Goal: Information Seeking & Learning: Learn about a topic

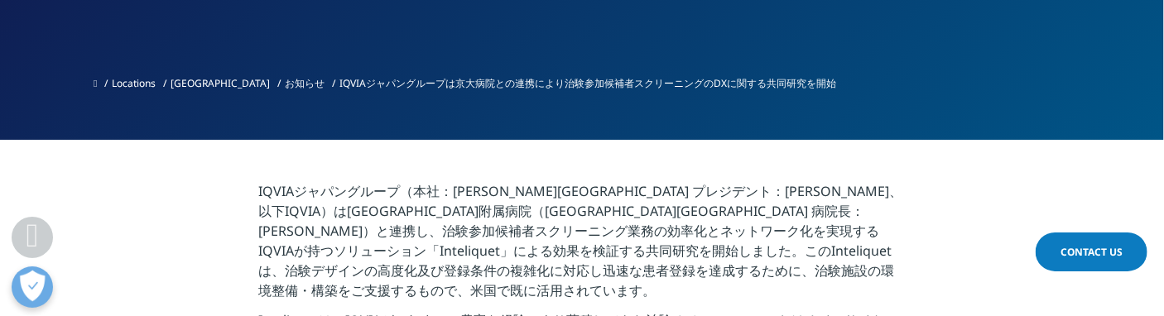
scroll to position [599, 0]
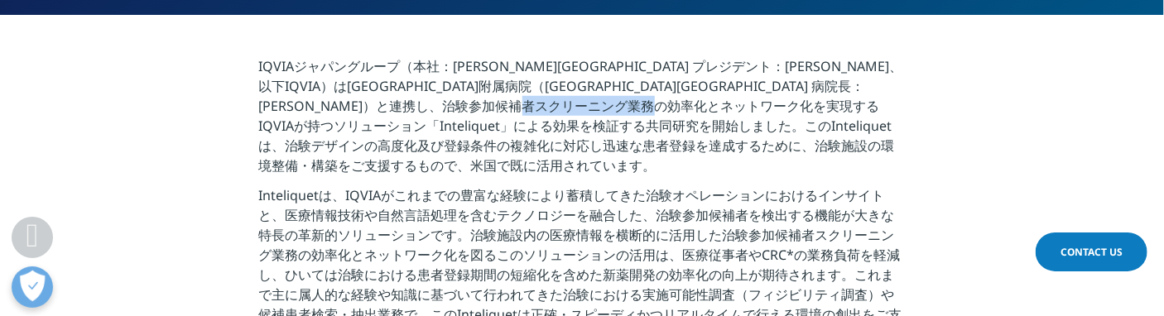
drag, startPoint x: 310, startPoint y: 128, endPoint x: 372, endPoint y: 127, distance: 62.1
click at [372, 127] on p "IQVIAジャパングループ（本社：東京都港区 プレジデント：宇賀神 史彦、以下IQVIA）は京都大学医学部附属病院（京都市左京区 病院長：高折 晃史）と連携し…" at bounding box center [582, 120] width 647 height 129
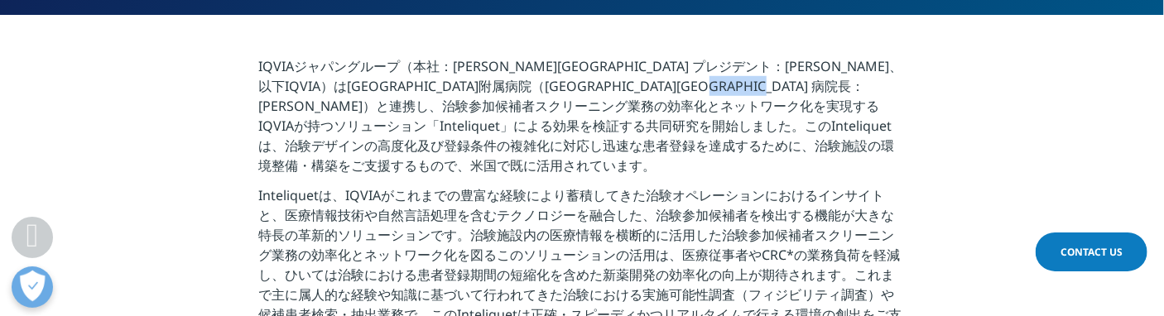
drag, startPoint x: 451, startPoint y: 102, endPoint x: 550, endPoint y: 99, distance: 98.5
click at [550, 99] on p "IQVIAジャパングループ（本社：東京都港区 プレジデント：宇賀神 史彦、以下IQVIA）は京都大学医学部附属病院（京都市左京区 病院長：高折 晃史）と連携し…" at bounding box center [582, 120] width 647 height 129
drag, startPoint x: 520, startPoint y: 121, endPoint x: 500, endPoint y: 129, distance: 21.5
click at [500, 129] on p "IQVIAジャパングループ（本社：東京都港区 プレジデント：宇賀神 史彦、以下IQVIA）は京都大学医学部附属病院（京都市左京区 病院長：高折 晃史）と連携し…" at bounding box center [582, 120] width 647 height 129
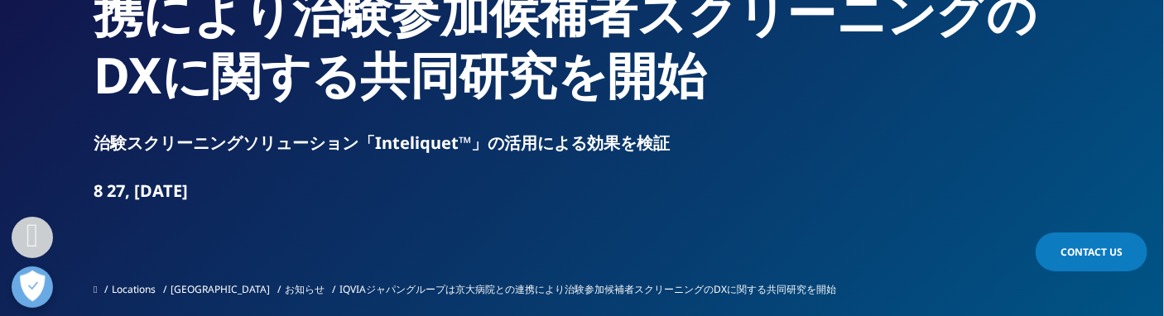
scroll to position [270, 0]
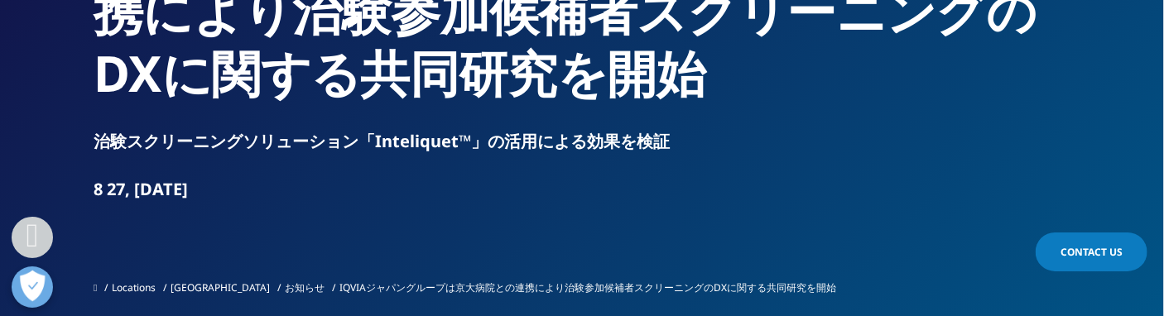
click at [92, 188] on link "テクノロジー" at bounding box center [78, 196] width 75 height 17
click at [397, 178] on link "概要" at bounding box center [468, 188] width 251 height 45
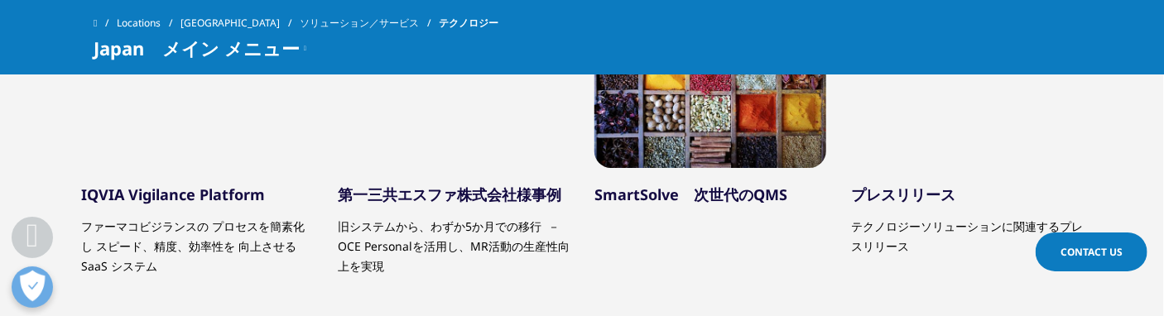
scroll to position [1573, 0]
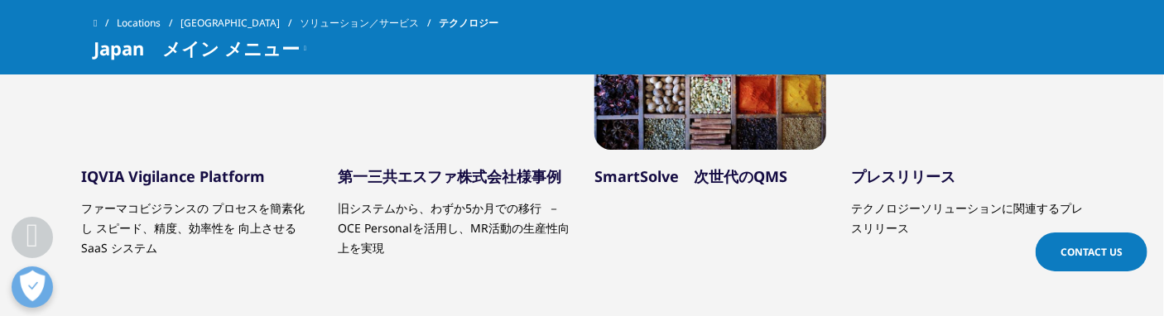
click at [907, 166] on link "プレスリリース" at bounding box center [903, 176] width 104 height 20
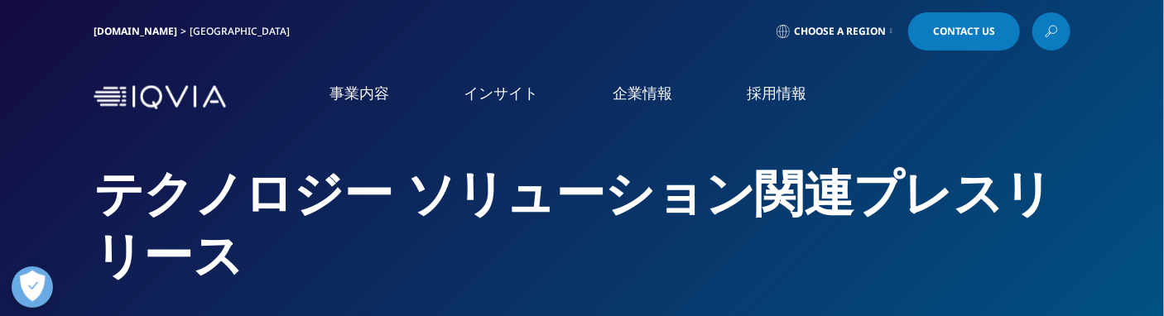
click at [147, 92] on img at bounding box center [160, 97] width 132 height 24
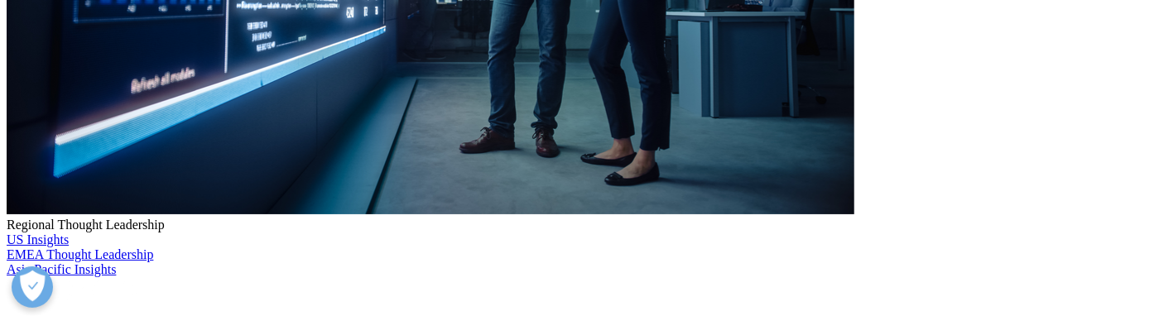
scroll to position [497, 0]
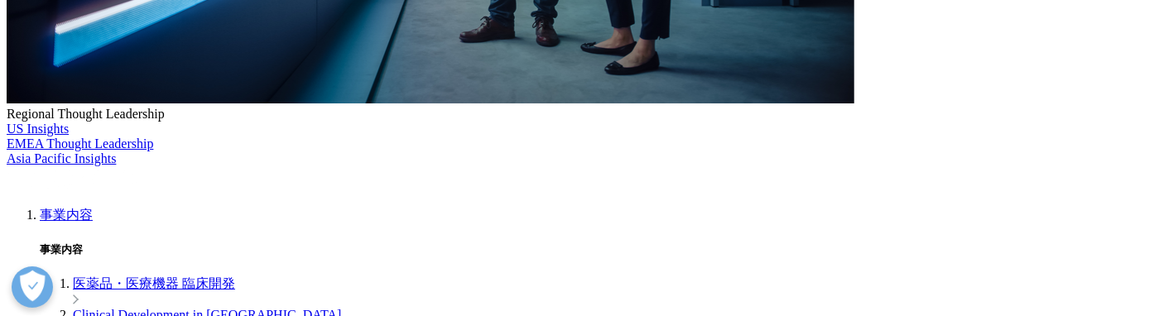
scroll to position [579, 0]
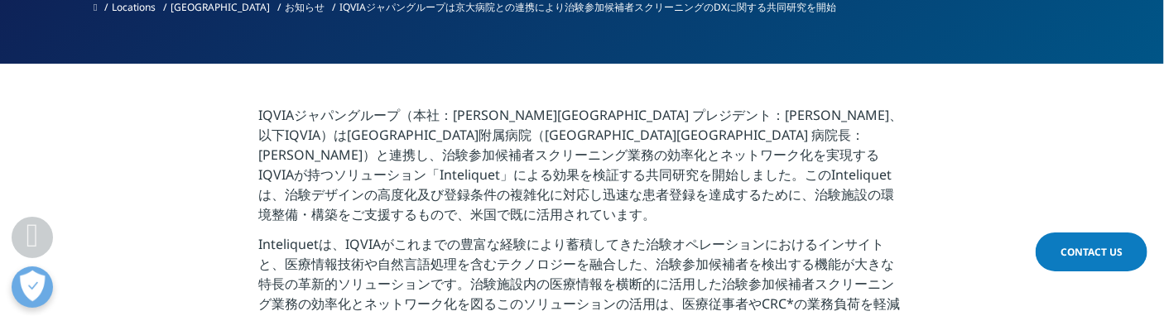
scroll to position [579, 0]
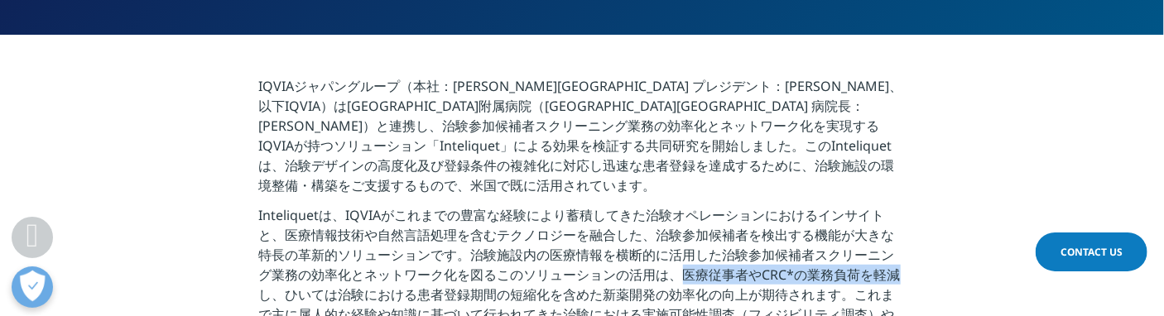
drag, startPoint x: 683, startPoint y: 259, endPoint x: 864, endPoint y: 257, distance: 181.3
copy p "医療従事者やCRC*の業務負荷を軽減"
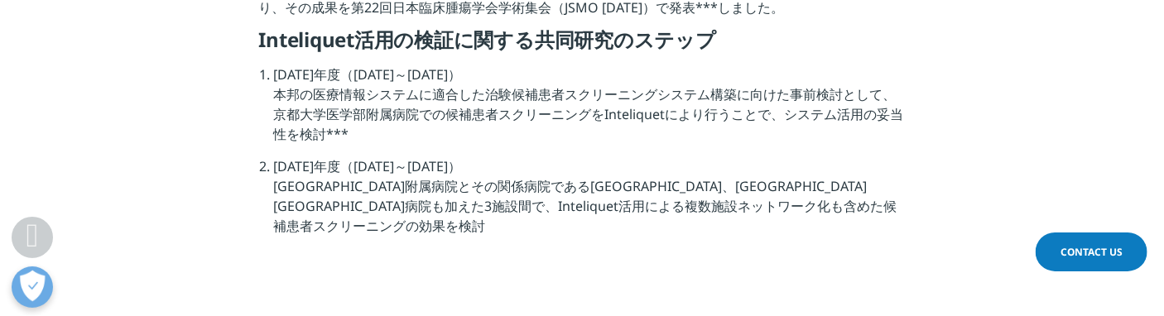
scroll to position [1159, 0]
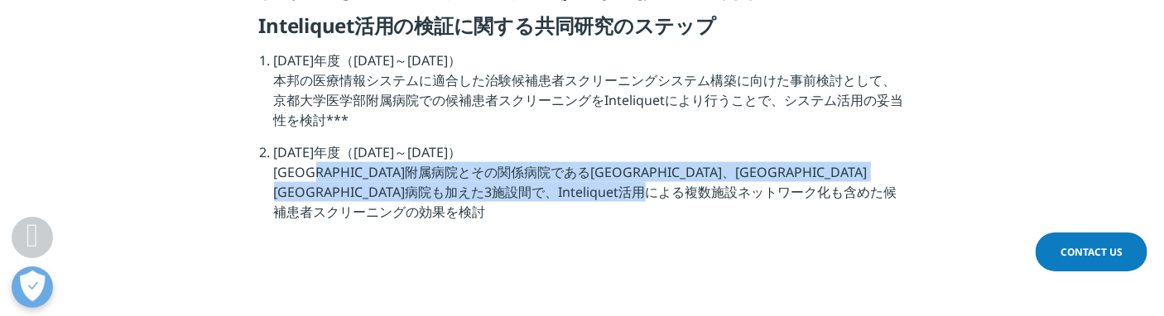
drag, startPoint x: 277, startPoint y: 151, endPoint x: 317, endPoint y: 188, distance: 53.9
click at [317, 188] on li "[DATE]年度（[DATE]～[DATE]） [GEOGRAPHIC_DATA]医学部附属病院とその関係病院である[GEOGRAPHIC_DATA]、[GE…" at bounding box center [590, 188] width 632 height 92
copy li "[GEOGRAPHIC_DATA]附属病院とその関係病院である[GEOGRAPHIC_DATA]、[GEOGRAPHIC_DATA][GEOGRAPHIC_D…"
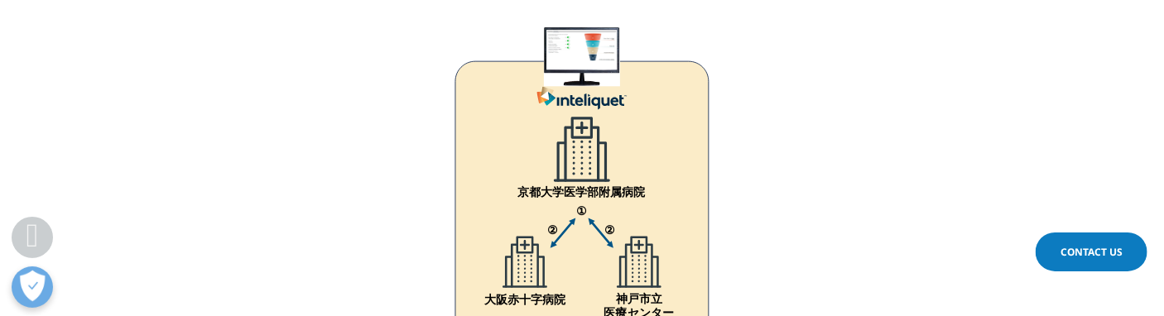
scroll to position [1242, 0]
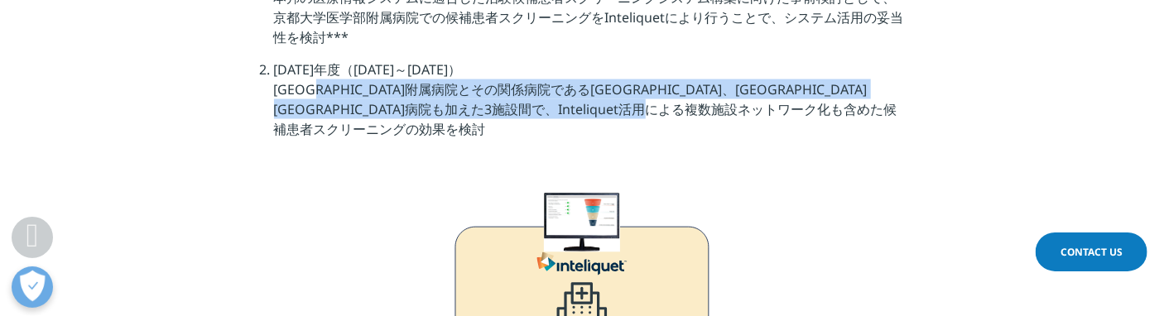
click at [335, 84] on li "[DATE]年度（[DATE]～[DATE]） [GEOGRAPHIC_DATA]医学部附属病院とその関係病院である[GEOGRAPHIC_DATA]、[GE…" at bounding box center [590, 106] width 632 height 92
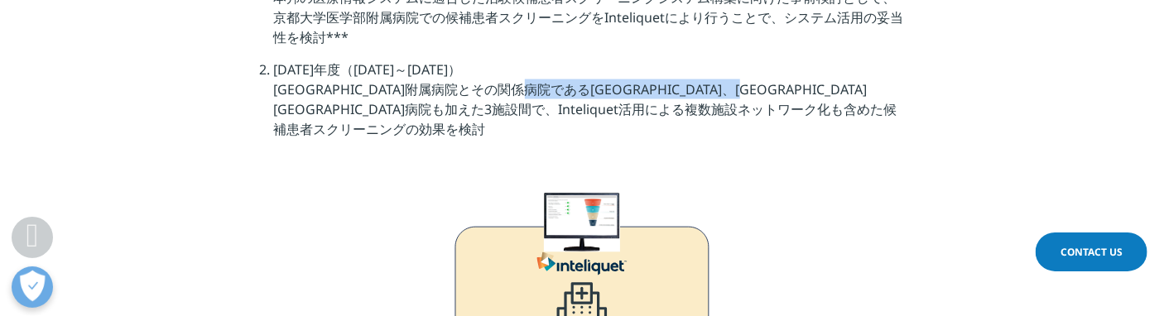
drag, startPoint x: 555, startPoint y: 70, endPoint x: 872, endPoint y: 64, distance: 316.3
click at [872, 64] on li "[DATE]年度（[DATE]～[DATE]） [GEOGRAPHIC_DATA]医学部附属病院とその関係病院である[GEOGRAPHIC_DATA]、[GE…" at bounding box center [590, 106] width 632 height 92
copy li "[GEOGRAPHIC_DATA]、[GEOGRAPHIC_DATA][GEOGRAPHIC_DATA]病院"
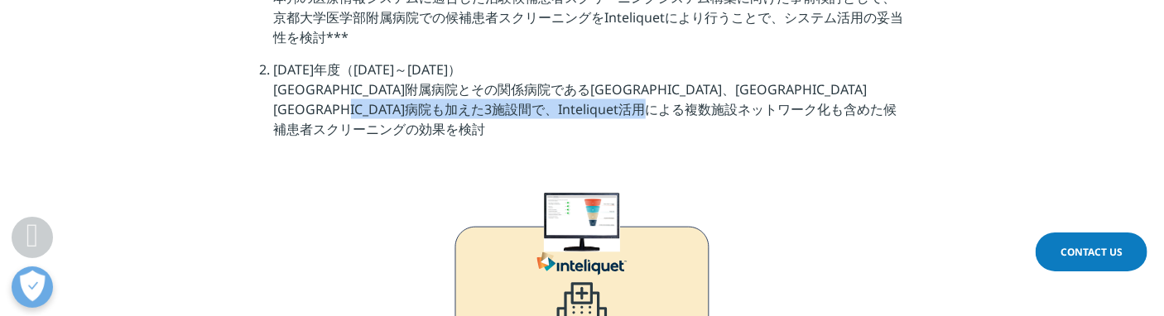
drag, startPoint x: 507, startPoint y: 91, endPoint x: 512, endPoint y: 116, distance: 25.3
click at [512, 116] on li "[DATE]年度（[DATE]～[DATE]） [GEOGRAPHIC_DATA]医学部附属病院とその関係病院である[GEOGRAPHIC_DATA]、[GE…" at bounding box center [590, 106] width 632 height 92
copy li "複数施設ネットワーク化も含めた候補患者スクリーニングの効果を検討"
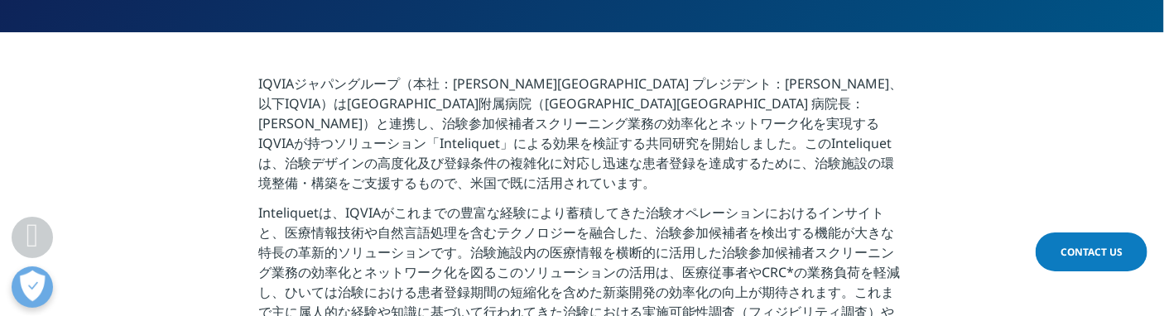
scroll to position [579, 0]
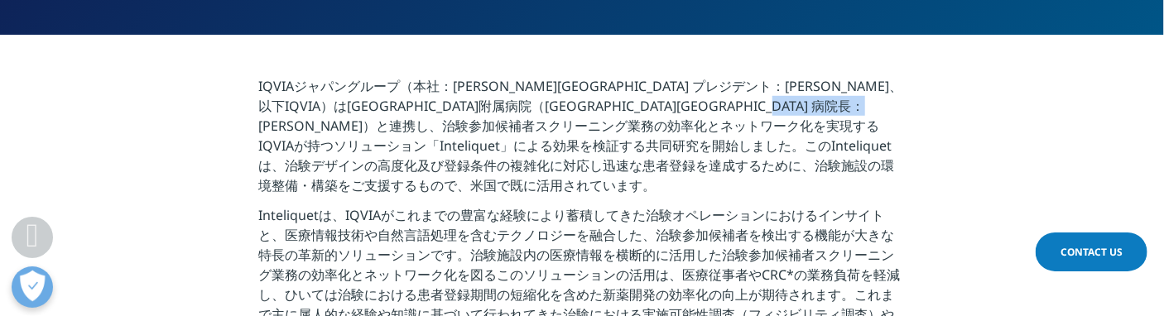
drag, startPoint x: 560, startPoint y: 129, endPoint x: 623, endPoint y: 128, distance: 62.9
click at [623, 128] on p "IQVIAジャパングループ（本社：[PERSON_NAME][GEOGRAPHIC_DATA] プレジデント：[PERSON_NAME]、以下IQVIA）は[…" at bounding box center [582, 140] width 647 height 129
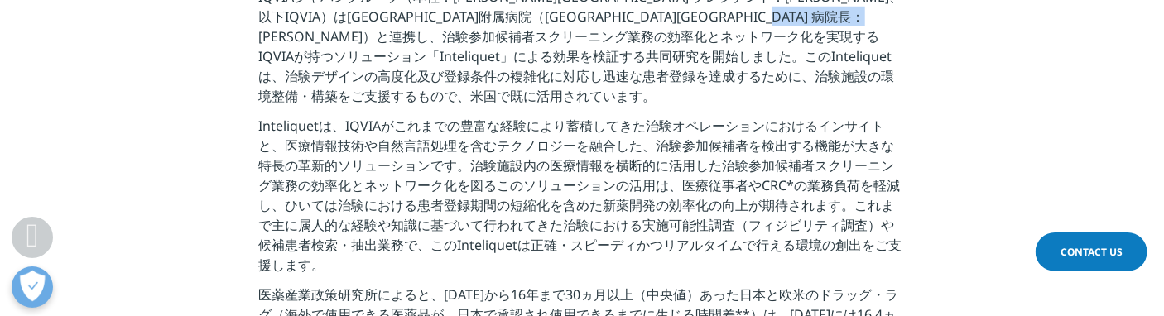
scroll to position [662, 0]
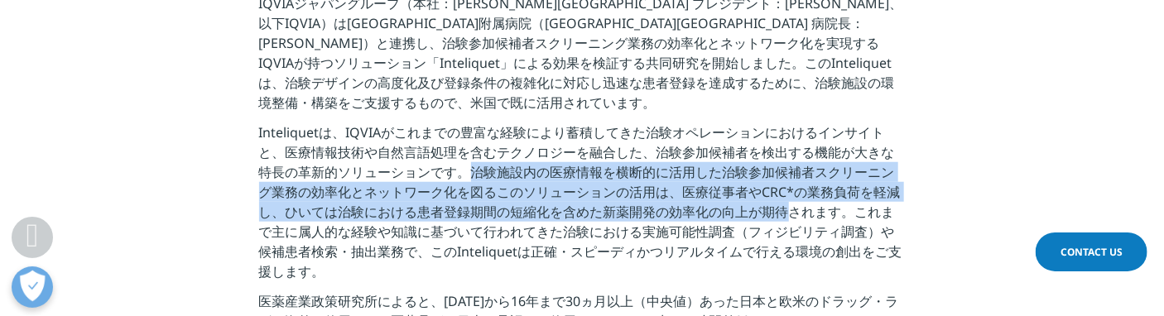
drag, startPoint x: 467, startPoint y: 154, endPoint x: 782, endPoint y: 198, distance: 318.4
click at [782, 198] on p "Inteliquetは、IQVIAがこれまでの豊富な経験により蓄積してきた治験オペレーションにおけるインサイトと、医療情報技術や自然言語処理を含むテクノロジー…" at bounding box center [582, 207] width 647 height 169
copy p "治験施設内の医療情報を横断的に活用した治験参加候補者スクリーニング業務の効率化とネットワーク化を図るこのソリューションの活用は、医療従事者やCRC*の業務負荷…"
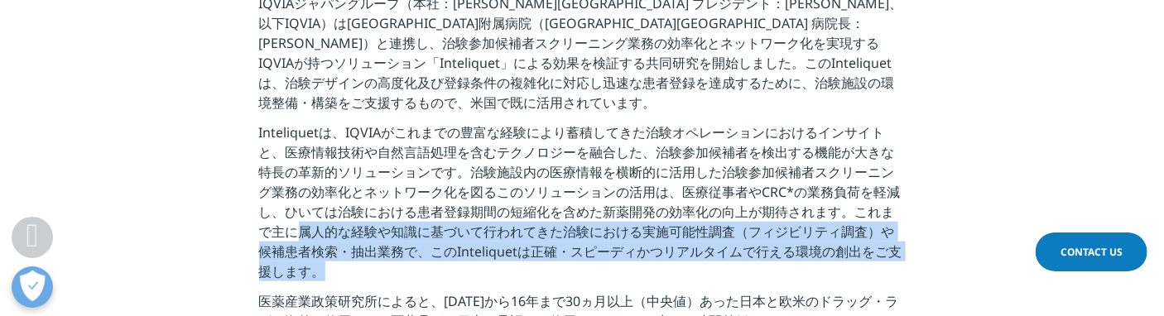
drag, startPoint x: 291, startPoint y: 214, endPoint x: 492, endPoint y: 246, distance: 202.8
click at [492, 246] on p "Inteliquetは、IQVIAがこれまでの豊富な経験により蓄積してきた治験オペレーションにおけるインサイトと、医療情報技術や自然言語処理を含むテクノロジー…" at bounding box center [582, 207] width 647 height 169
drag, startPoint x: 404, startPoint y: 239, endPoint x: 390, endPoint y: 238, distance: 14.1
click at [405, 238] on p "Inteliquetは、IQVIAがこれまでの豊富な経験により蓄積してきた治験オペレーションにおけるインサイトと、医療情報技術や自然言語処理を含むテクノロジー…" at bounding box center [582, 207] width 647 height 169
click at [306, 228] on p "Inteliquetは、IQVIAがこれまでの豊富な経験により蓄積してきた治験オペレーションにおけるインサイトと、医療情報技術や自然言語処理を含むテクノロジー…" at bounding box center [582, 207] width 647 height 169
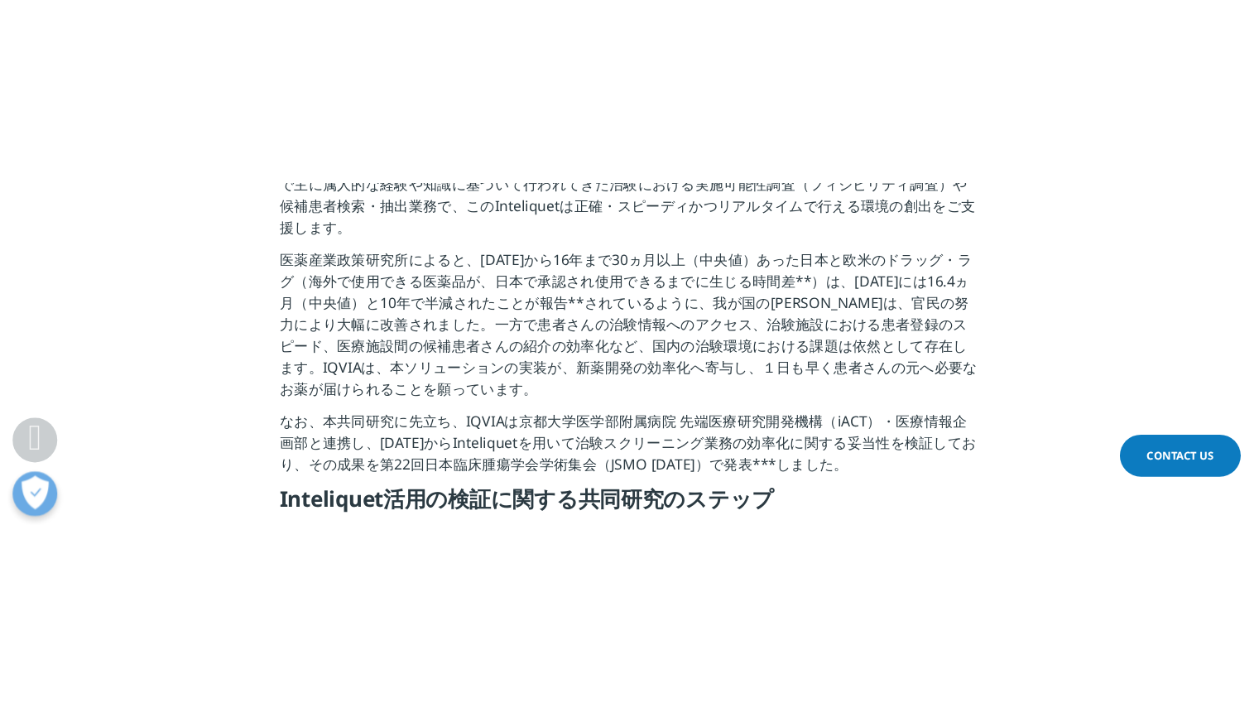
scroll to position [911, 0]
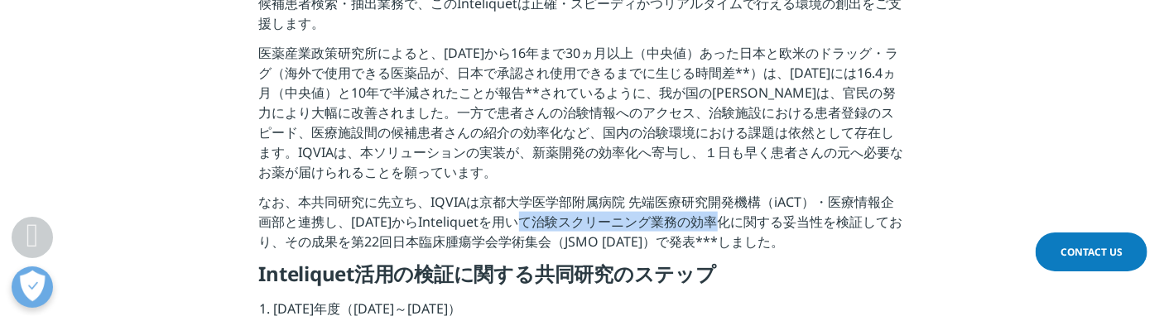
drag, startPoint x: 523, startPoint y: 200, endPoint x: 722, endPoint y: 201, distance: 198.7
click at [722, 201] on p "なお、本共同研究に先立ち、IQVIAは京都大学医学部附属病院 先端医療研究開発機構（iACT）・医療情報企画部と連携し、[DATE]からInteliquetを…" at bounding box center [582, 227] width 647 height 70
copy p "治験スクリーニング業務の効率化"
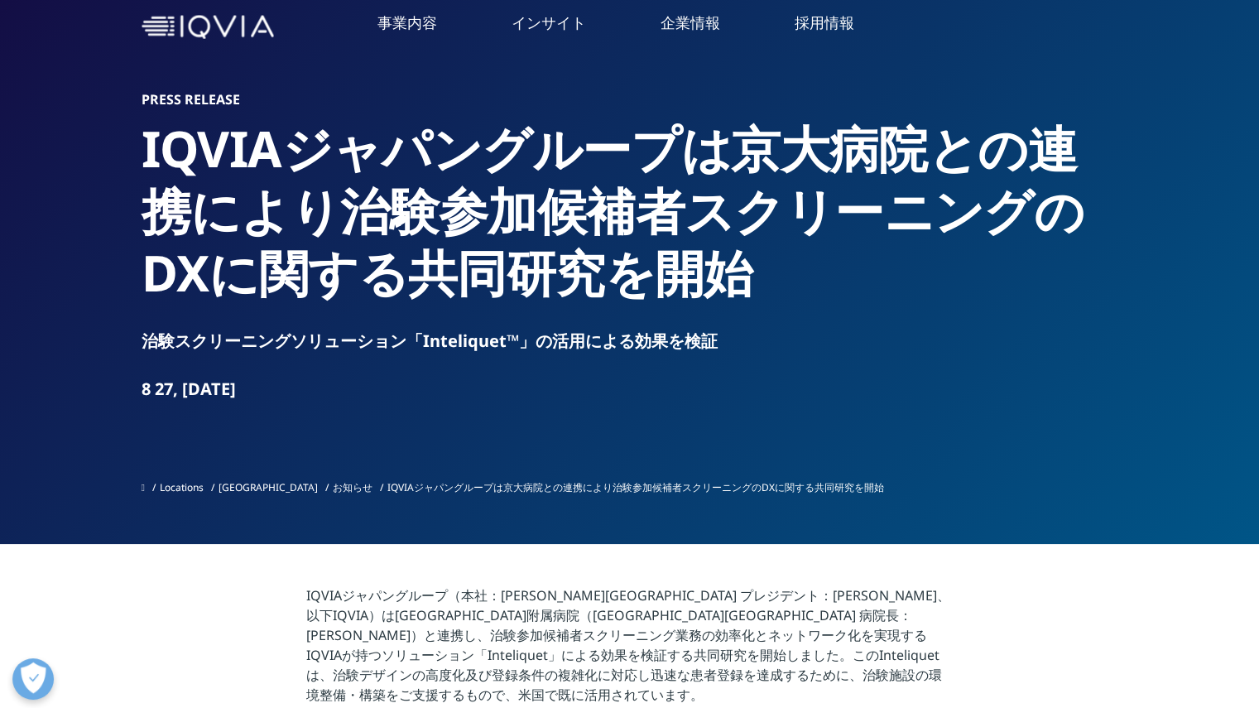
scroll to position [0, 0]
